Goal: Information Seeking & Learning: Learn about a topic

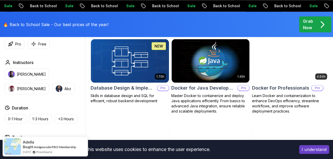
scroll to position [486, 0]
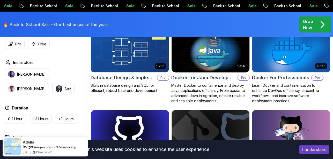
click at [234, 49] on img at bounding box center [210, 51] width 82 height 46
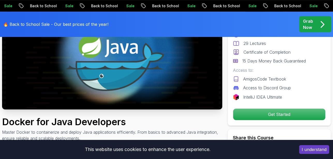
scroll to position [93, 0]
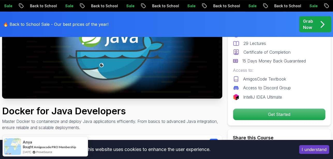
click at [201, 76] on img at bounding box center [112, 37] width 220 height 124
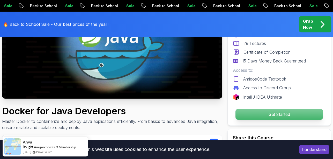
click at [257, 111] on p "Get Started" at bounding box center [278, 114] width 87 height 11
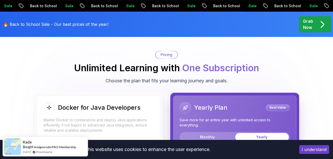
scroll to position [1109, 0]
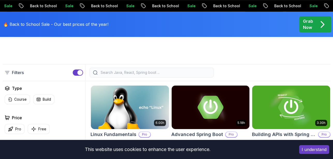
scroll to position [129, 0]
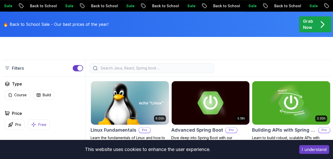
click at [42, 126] on p "Free" at bounding box center [42, 124] width 8 height 5
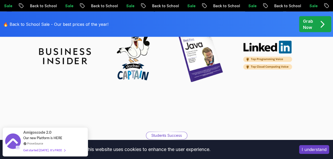
scroll to position [574, 0]
